Goal: Navigation & Orientation: Find specific page/section

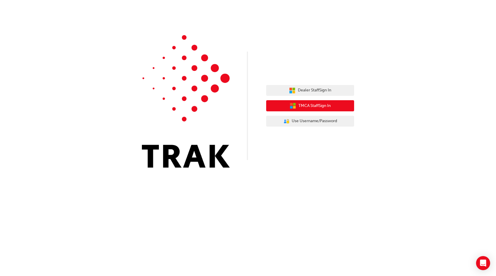
click at [320, 105] on span "TMCA Staff Sign In" at bounding box center [315, 106] width 32 height 7
